Goal: Participate in discussion: Engage in conversation with other users on a specific topic

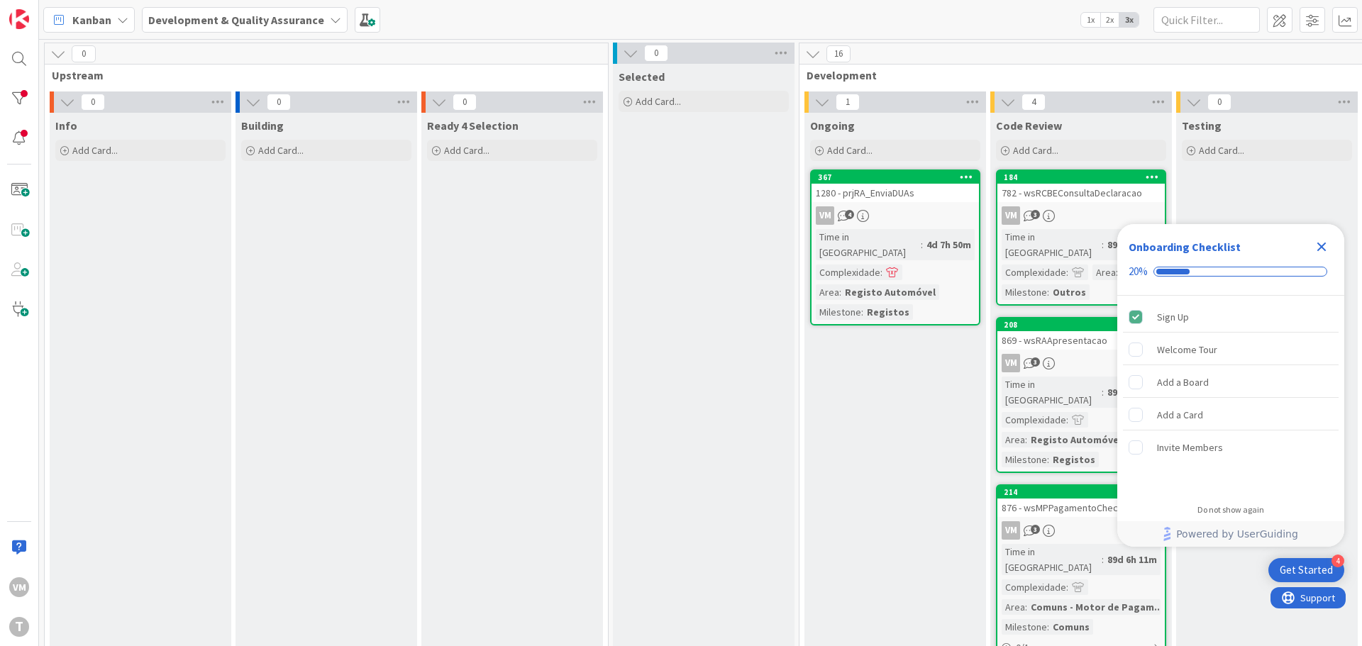
click at [935, 208] on div "VM 4" at bounding box center [894, 215] width 167 height 18
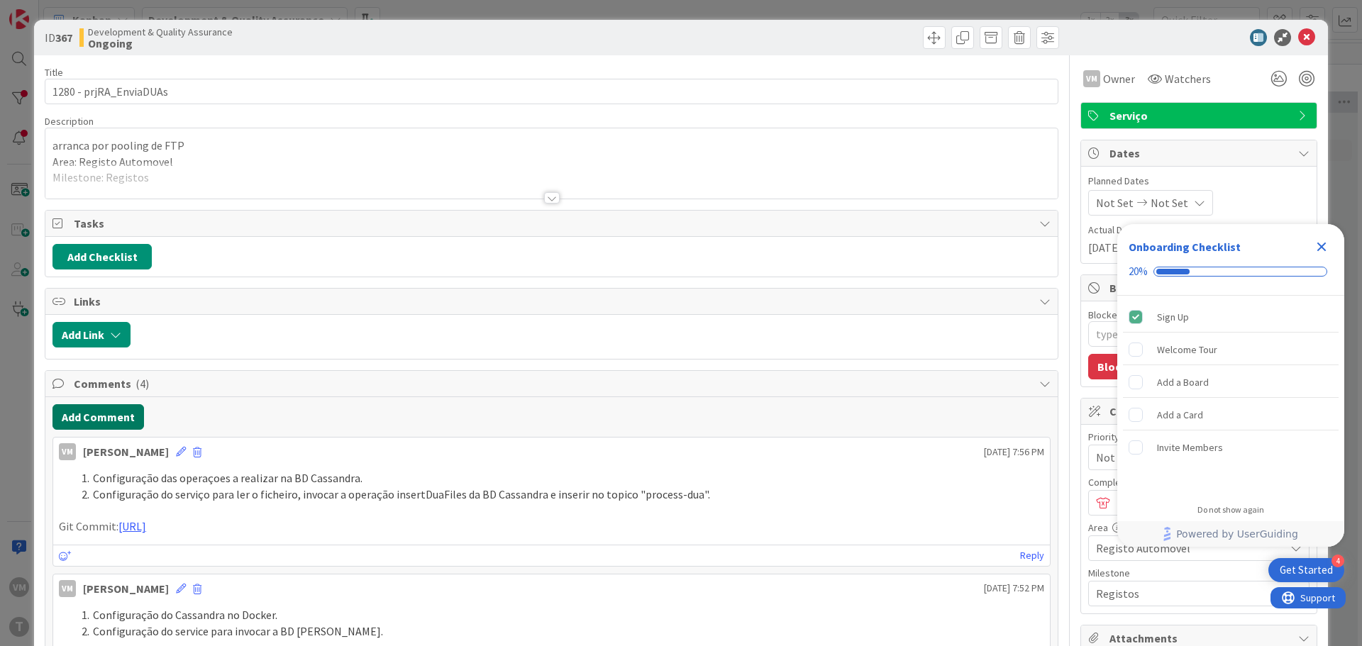
click at [110, 407] on button "Add Comment" at bounding box center [98, 417] width 92 height 26
type textarea "x"
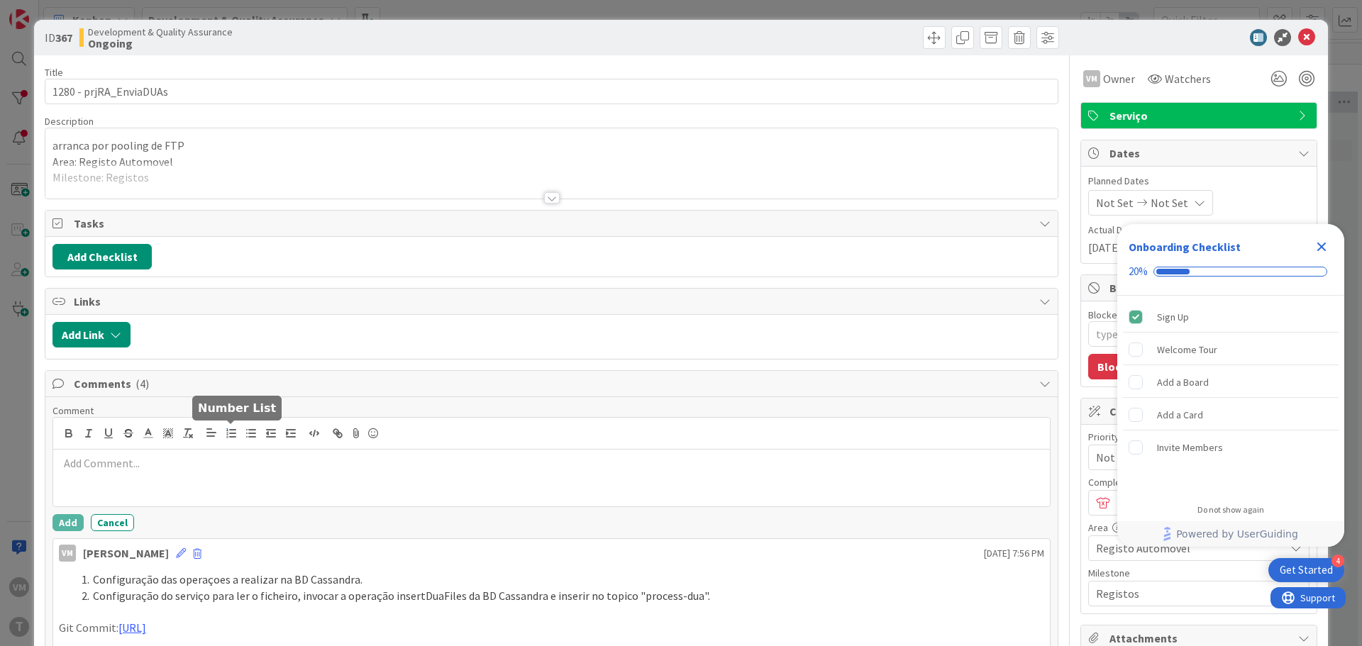
click at [233, 437] on line "button" at bounding box center [233, 437] width 6 height 0
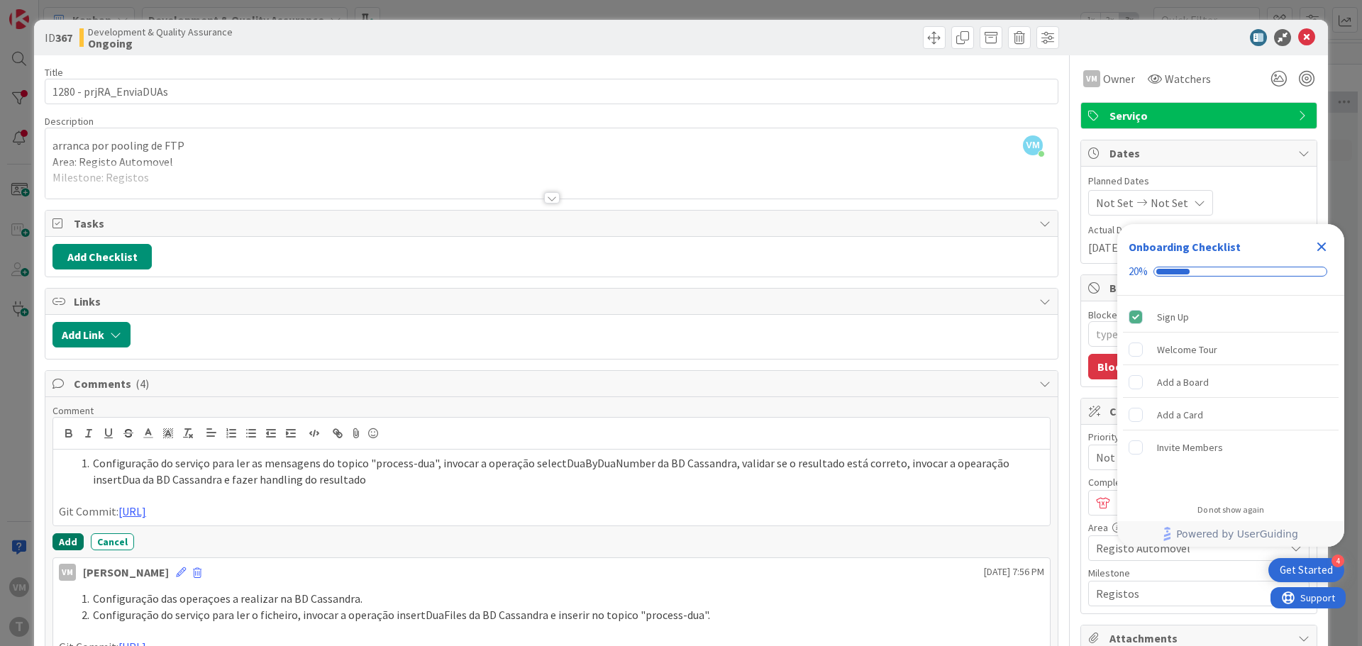
click at [65, 541] on button "Add" at bounding box center [67, 541] width 31 height 17
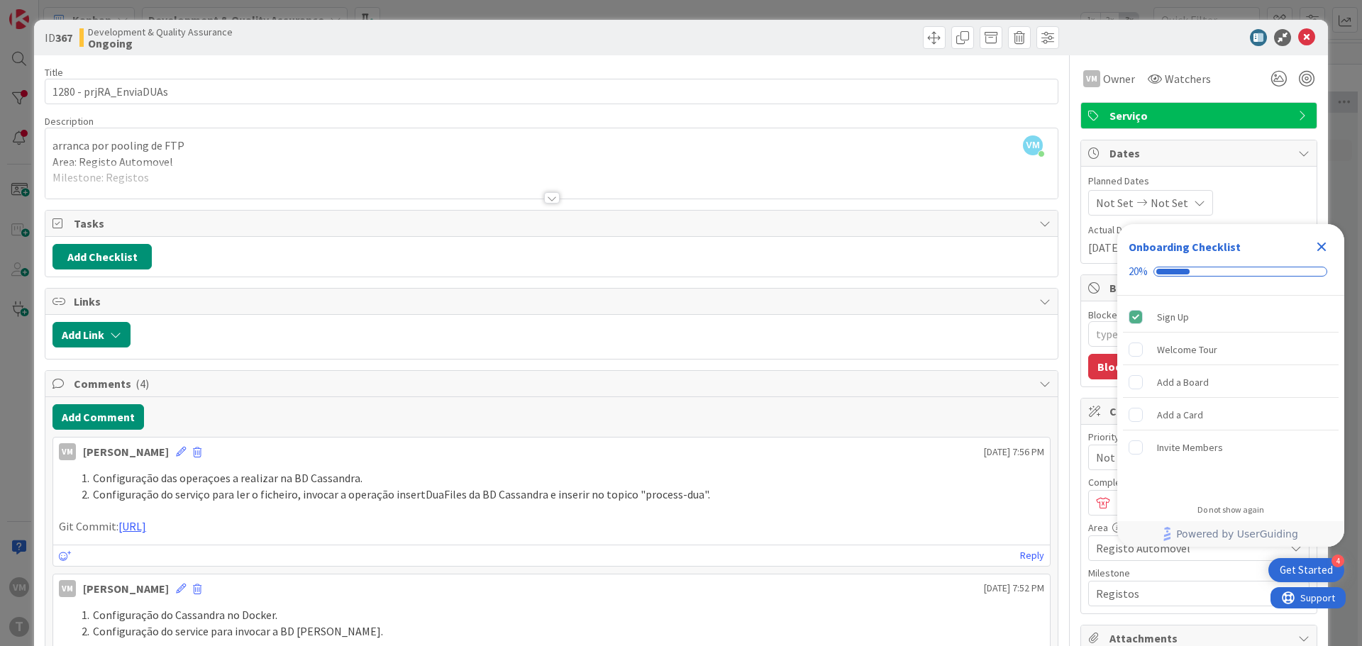
type textarea "x"
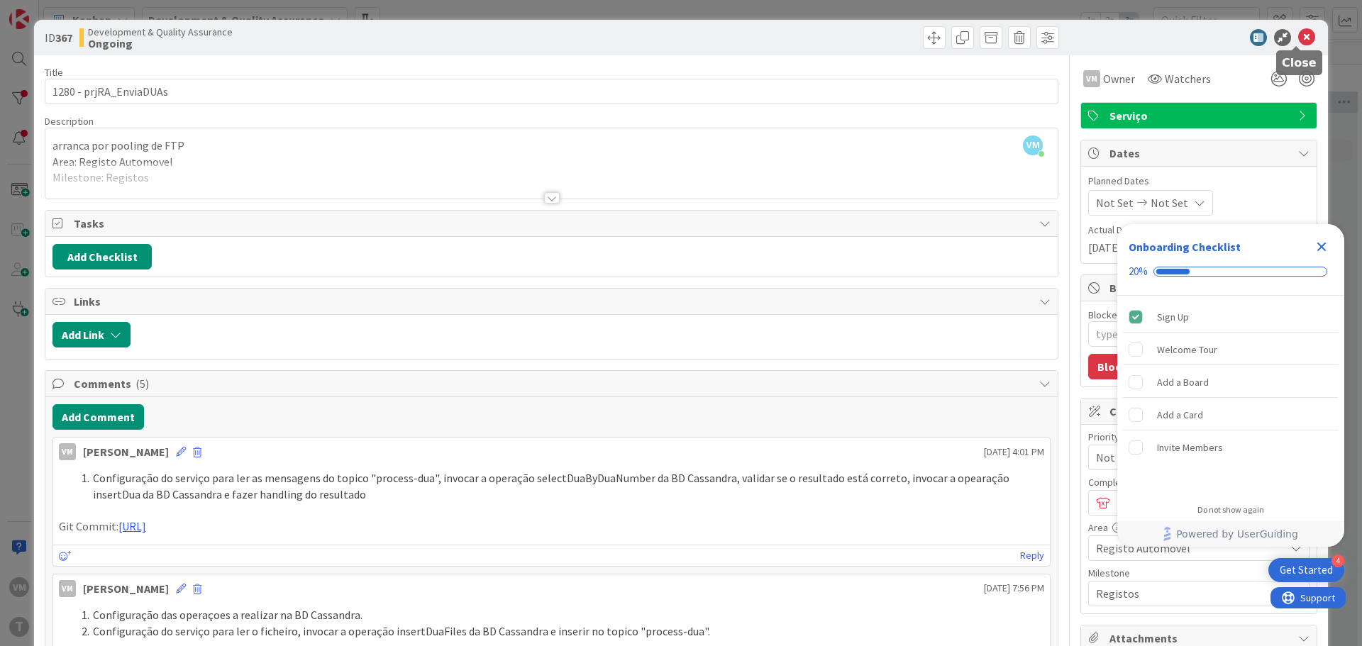
click at [1298, 38] on icon at bounding box center [1306, 37] width 17 height 17
